Goal: Task Accomplishment & Management: Use online tool/utility

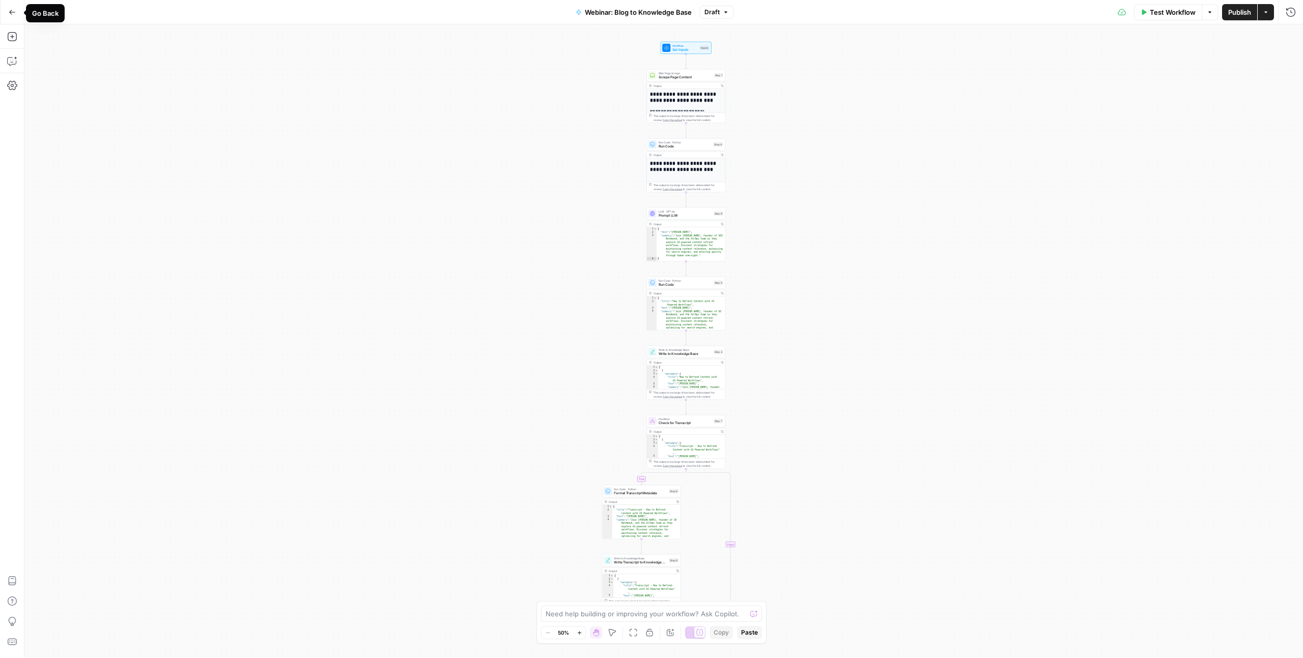
click at [9, 11] on icon "button" at bounding box center [12, 12] width 7 height 7
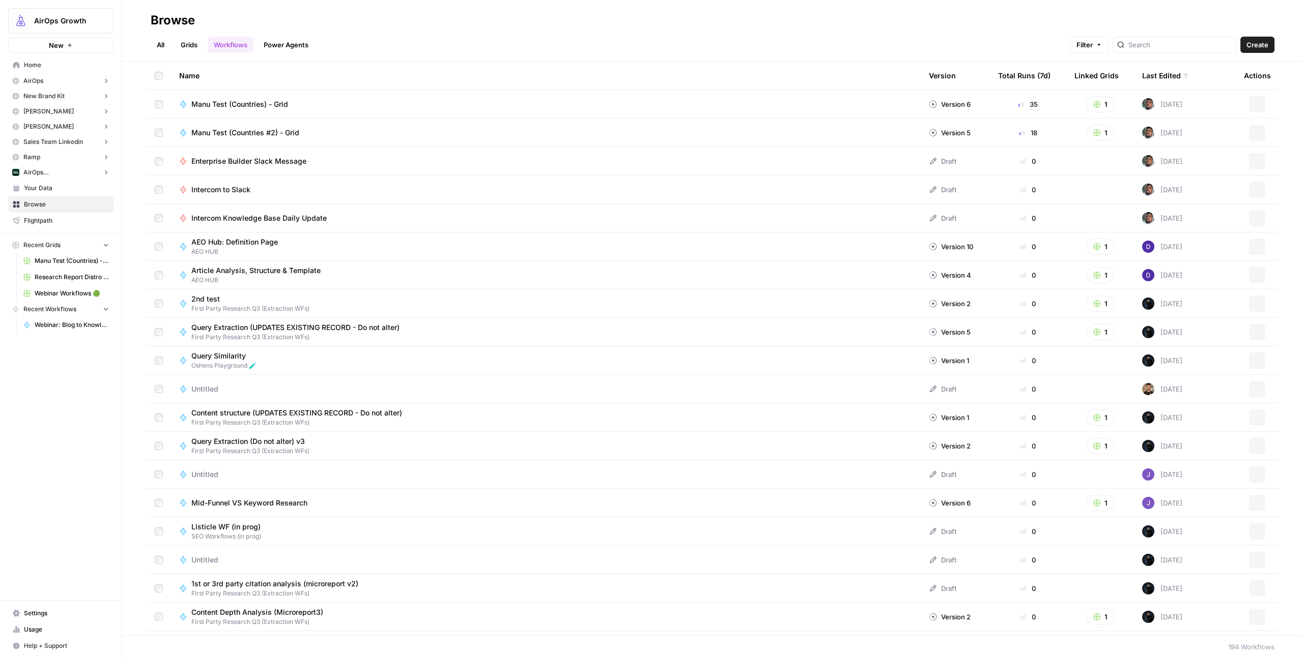
click at [42, 66] on span "Home" at bounding box center [66, 65] width 85 height 9
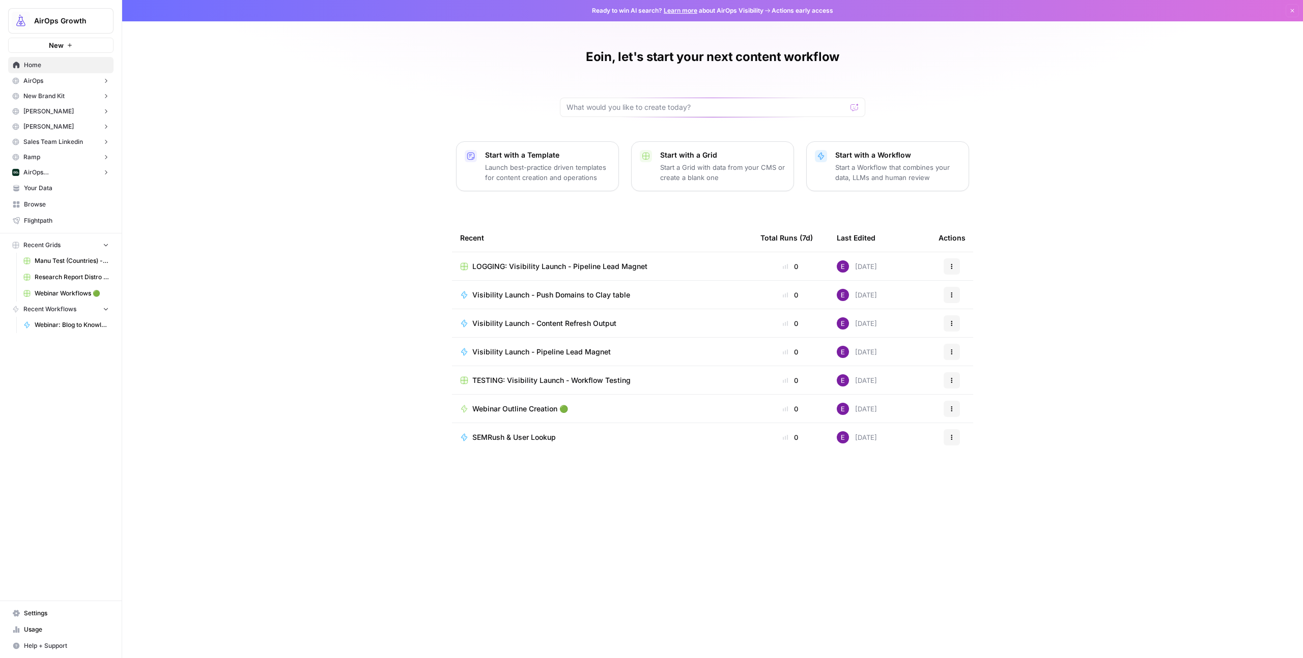
click at [48, 76] on button "AirOps" at bounding box center [60, 80] width 105 height 15
click at [48, 65] on span "Home" at bounding box center [66, 65] width 85 height 9
click at [50, 237] on span "Browse" at bounding box center [66, 237] width 85 height 9
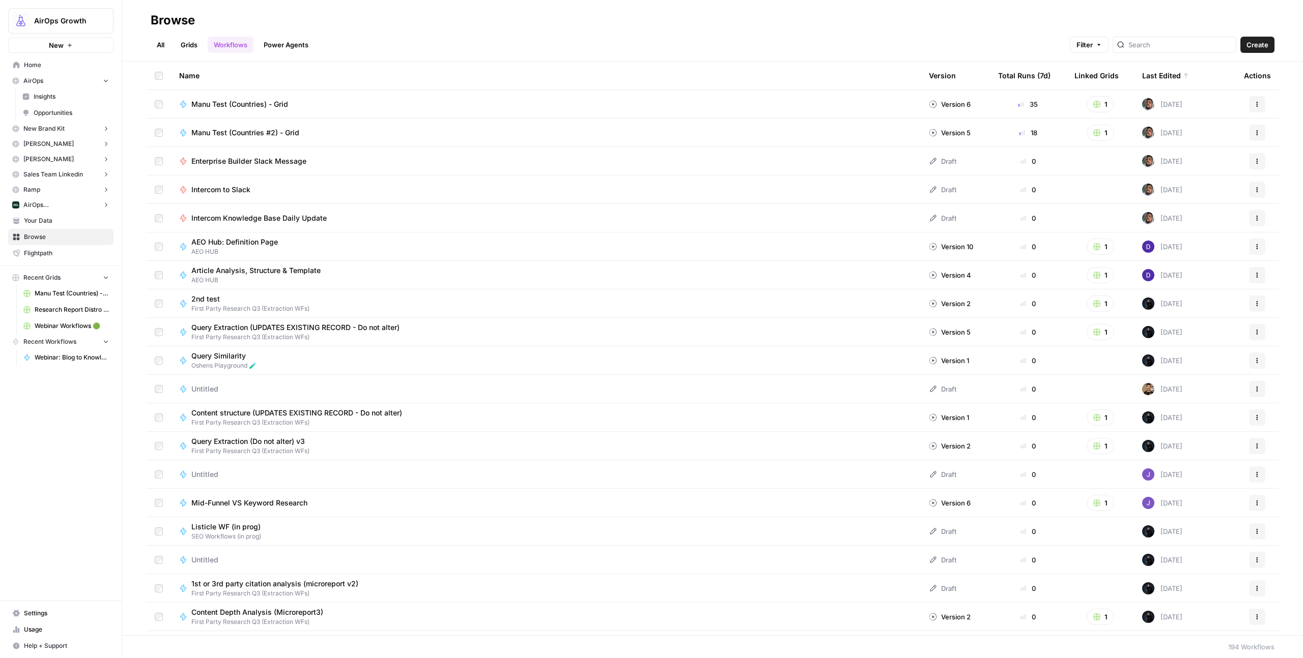
click at [165, 41] on link "All" at bounding box center [161, 45] width 20 height 16
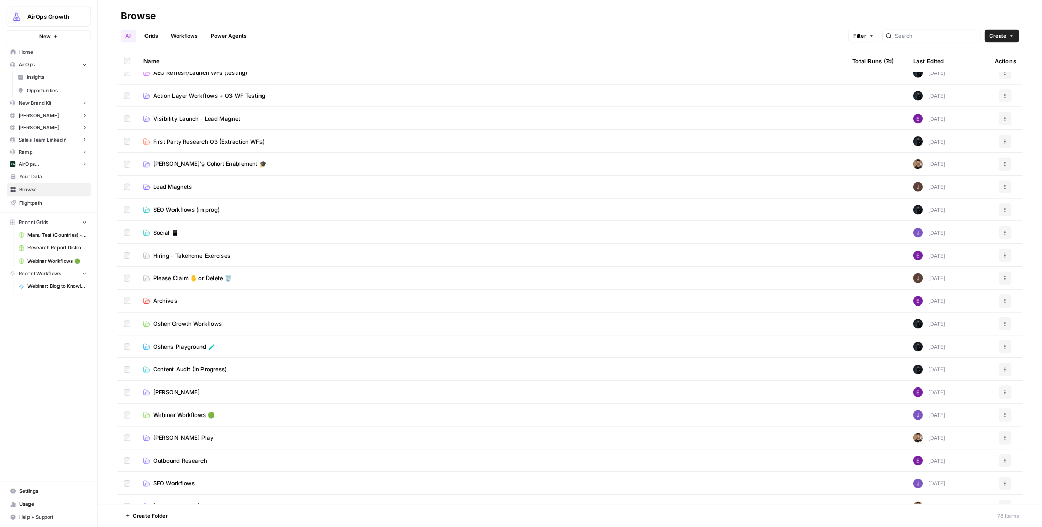
scroll to position [87, 0]
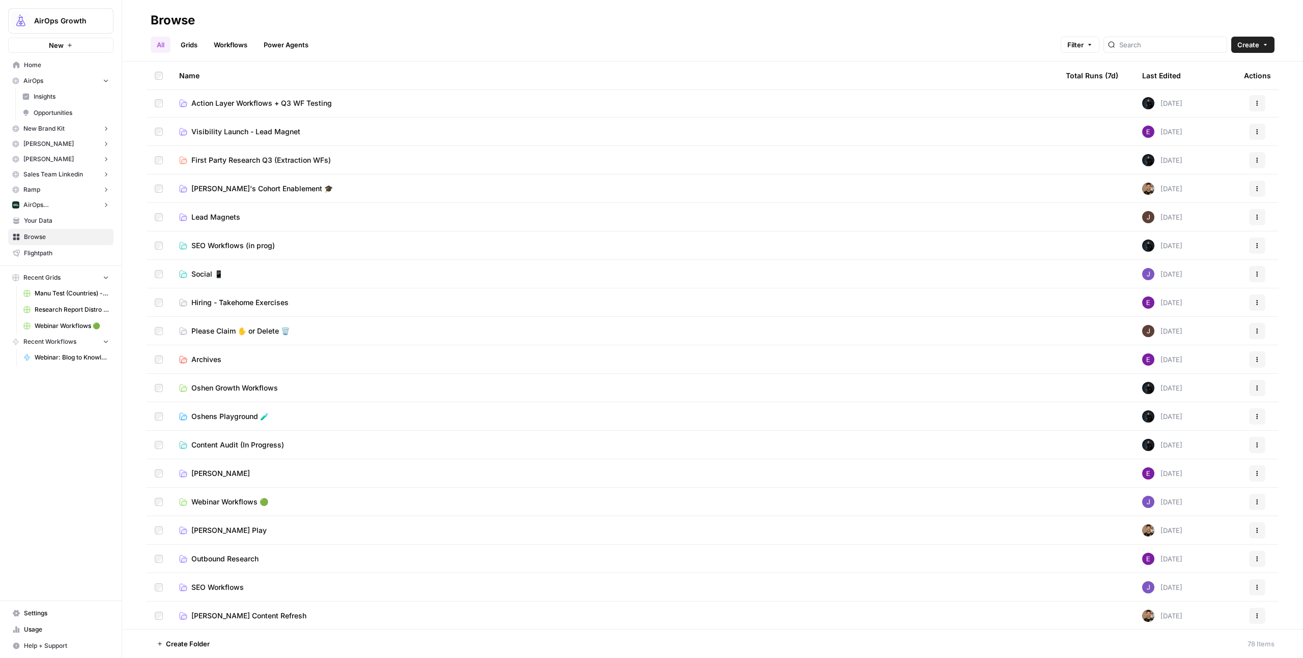
click at [238, 501] on span "Webinar Workflows 🟢" at bounding box center [229, 502] width 77 height 10
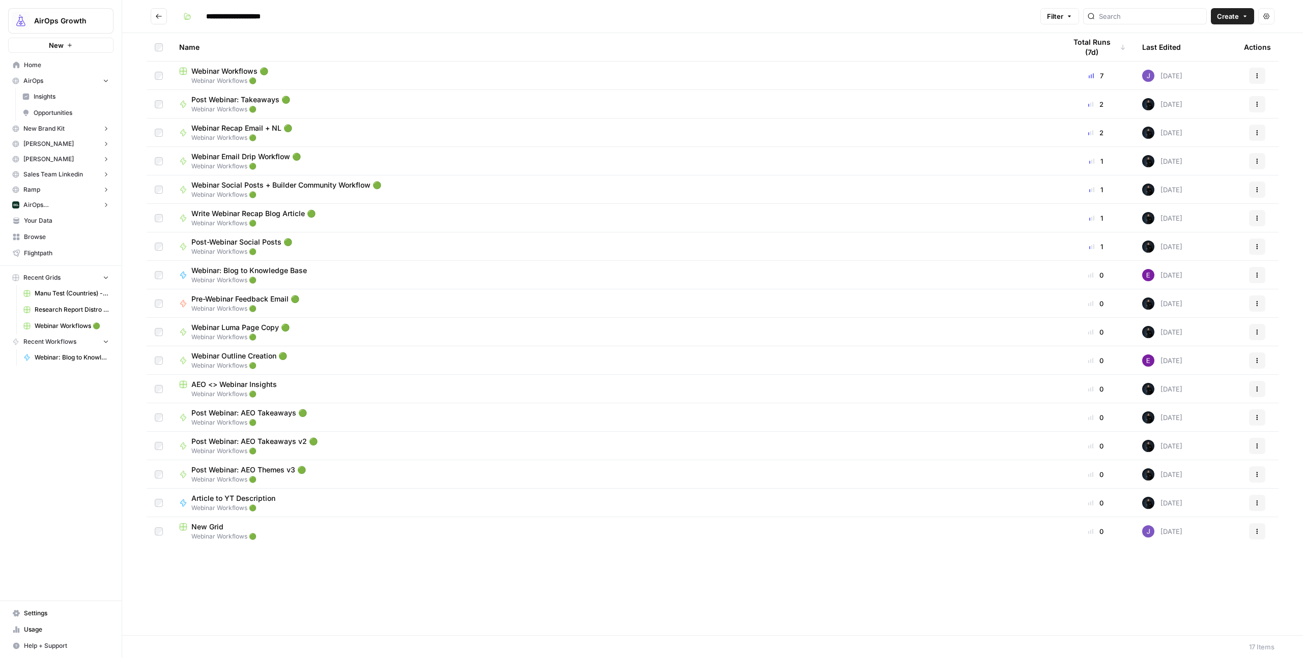
click at [223, 73] on span "Webinar Workflows 🟢" at bounding box center [229, 71] width 77 height 10
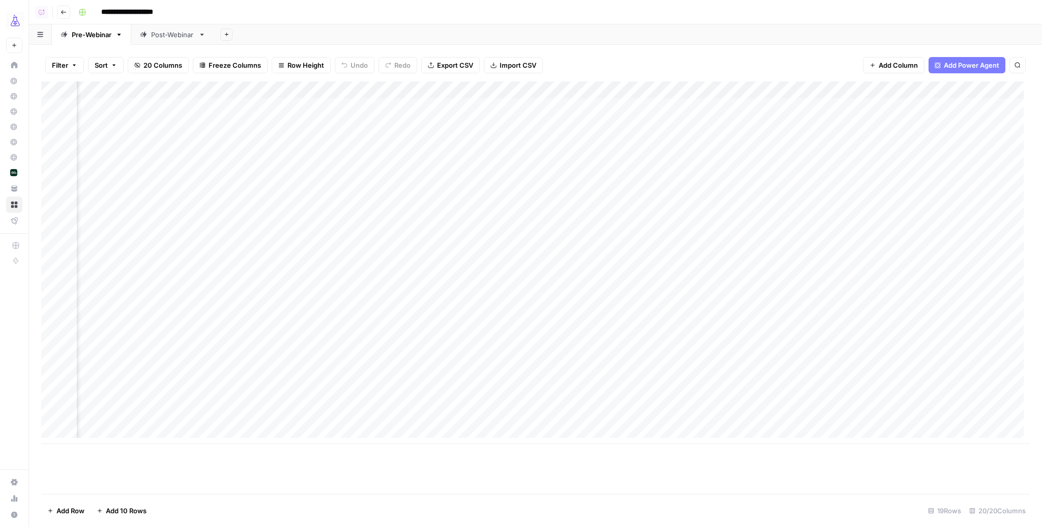
scroll to position [0, 179]
click at [555, 364] on div "Add Column" at bounding box center [535, 262] width 989 height 362
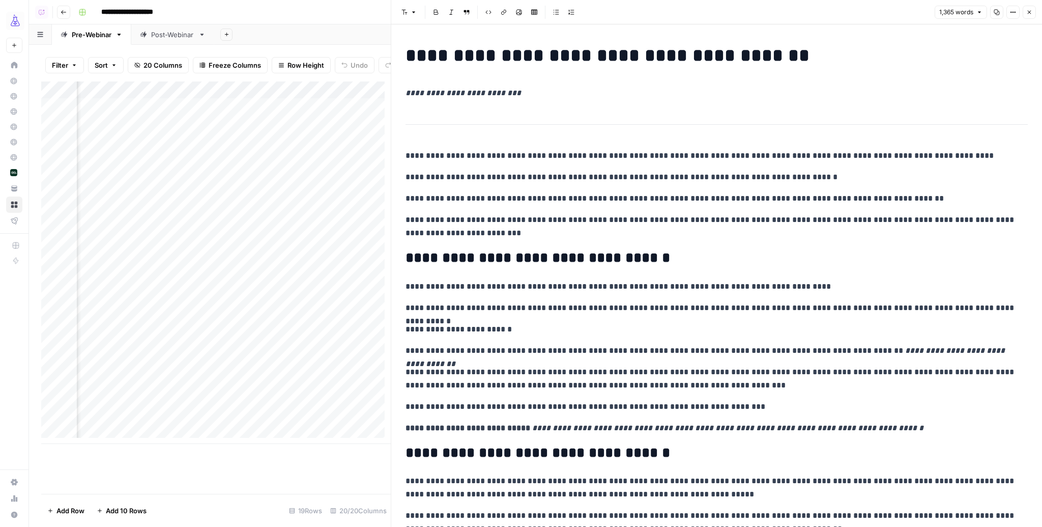
click at [1033, 13] on button "Close" at bounding box center [1029, 12] width 13 height 13
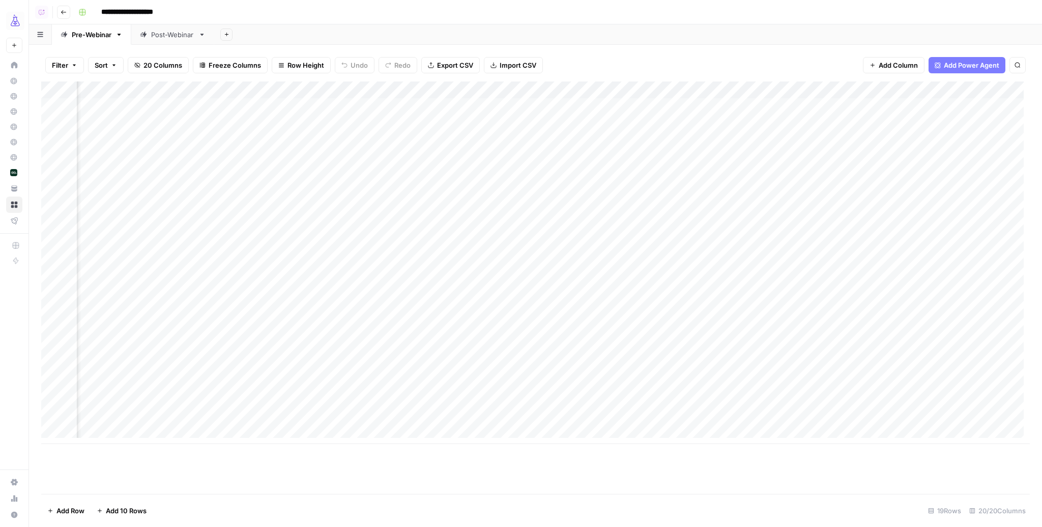
scroll to position [0, 1192]
click at [157, 38] on div "Post-Webinar" at bounding box center [172, 35] width 43 height 10
drag, startPoint x: 352, startPoint y: 391, endPoint x: 459, endPoint y: 390, distance: 107.4
click at [459, 390] on div "Add Column" at bounding box center [535, 236] width 989 height 310
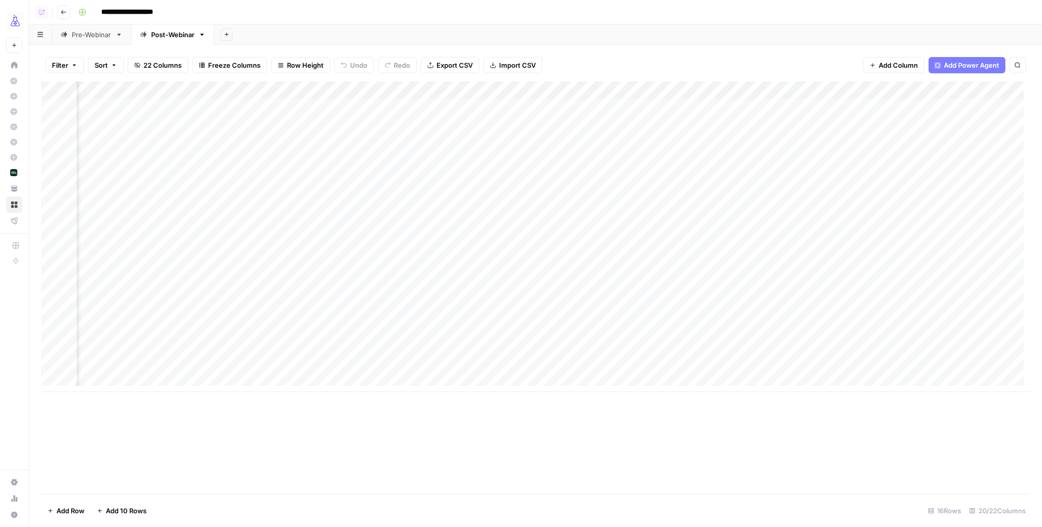
scroll to position [6, 249]
click at [461, 326] on div "Add Column" at bounding box center [535, 236] width 989 height 310
